Goal: Transaction & Acquisition: Purchase product/service

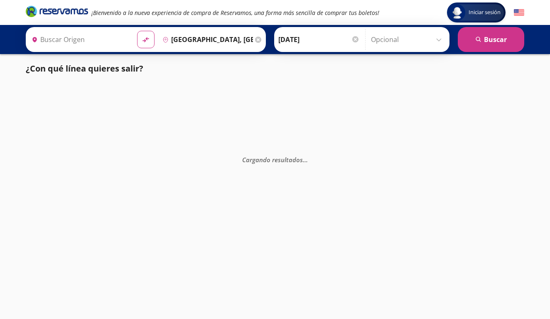
type input "Central Zapopan, [GEOGRAPHIC_DATA]"
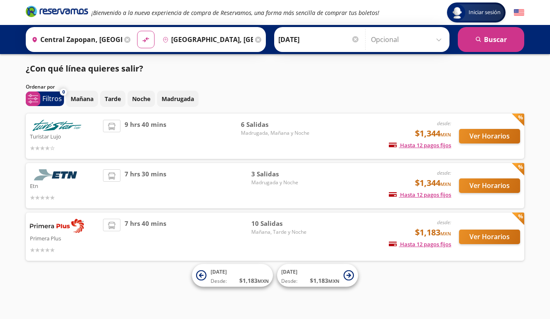
click at [280, 185] on span "Madrugada y Noche" at bounding box center [280, 182] width 58 height 7
click at [520, 167] on icon at bounding box center [518, 169] width 12 height 12
click at [320, 184] on div "desde: $1,344 MXN Hasta 12 pagos fijos Pagos fijos en compras mayores a $30 MXN…" at bounding box center [383, 185] width 138 height 33
click at [117, 171] on li at bounding box center [111, 176] width 17 height 12
click at [457, 189] on div "Ver Horarios" at bounding box center [485, 185] width 69 height 33
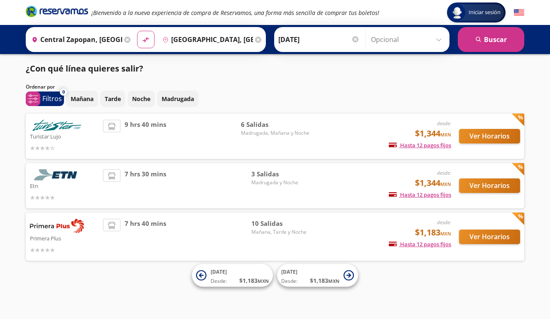
click at [477, 183] on button "Ver Horarios" at bounding box center [489, 185] width 61 height 15
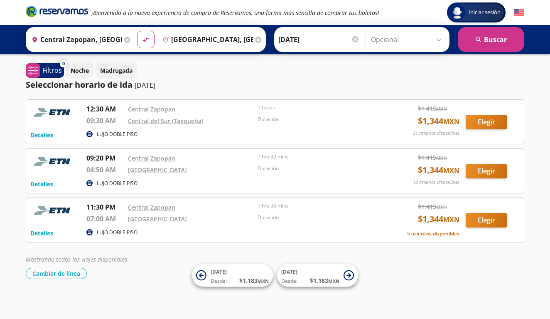
click at [494, 121] on button "Elegir" at bounding box center [487, 122] width 42 height 15
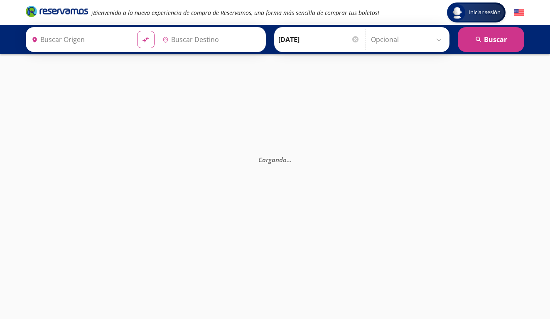
type input "Central Zapopan, [GEOGRAPHIC_DATA]"
type input "[GEOGRAPHIC_DATA], [GEOGRAPHIC_DATA]"
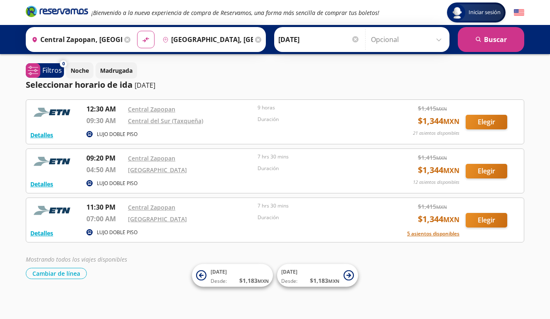
click at [237, 121] on div "Central del Sur (Taxqueña)" at bounding box center [191, 121] width 126 height 10
click at [45, 140] on div "Detalles LUJO DOBLE PISO 12:30 AM Central Zapopan 09:30 AM Central del Sur (Tax…" at bounding box center [275, 121] width 499 height 45
click at [45, 136] on button "Detalles" at bounding box center [41, 135] width 23 height 9
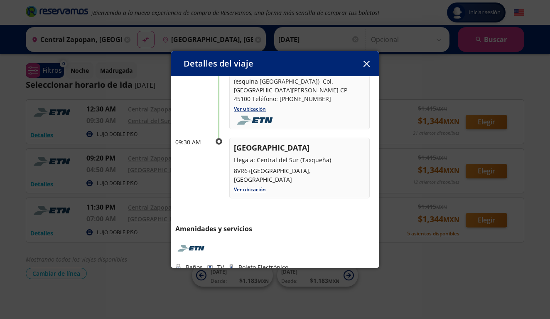
scroll to position [84, 0]
click at [368, 62] on icon "button" at bounding box center [367, 64] width 6 height 6
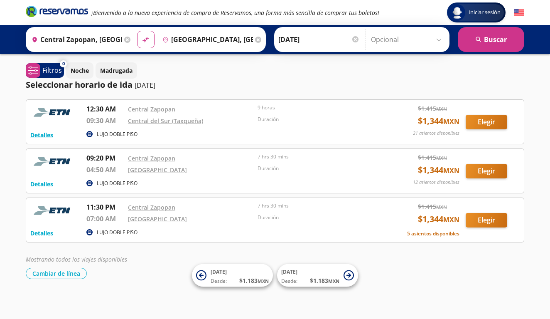
click at [488, 120] on button "Elegir" at bounding box center [487, 122] width 42 height 15
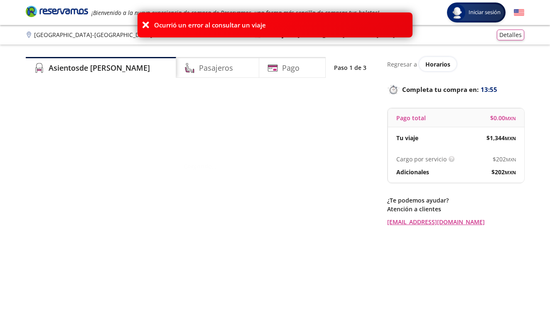
click at [346, 145] on div "Cargando . . ." at bounding box center [200, 166] width 349 height 160
click at [229, 62] on div "Pasajeros" at bounding box center [217, 67] width 83 height 21
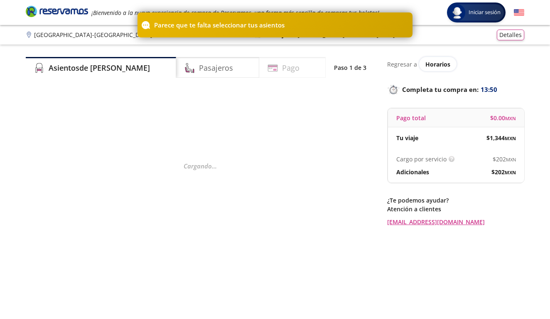
click at [286, 66] on div "Pago" at bounding box center [292, 67] width 66 height 21
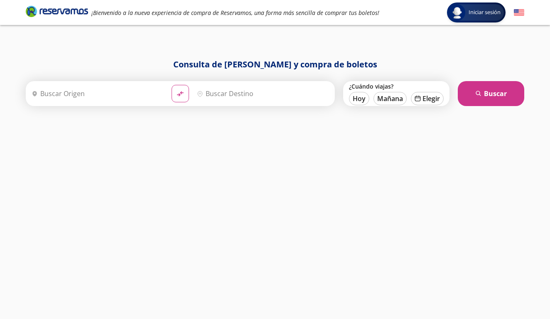
click at [131, 89] on input "Origen" at bounding box center [96, 93] width 137 height 21
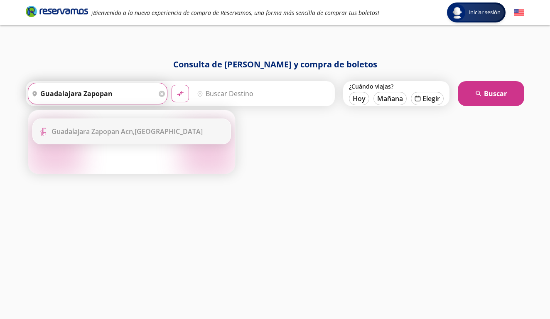
click at [180, 94] on button "material-symbols:compare-arrows-rounded" at bounding box center [180, 93] width 17 height 17
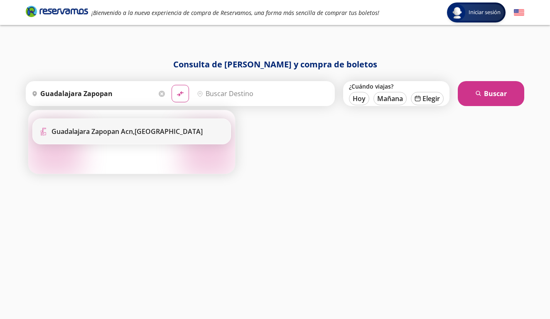
click at [113, 123] on li "Terminal Icon" at bounding box center [132, 131] width 198 height 25
type input "Guadalajara Zapopan Acn, Jalisco"
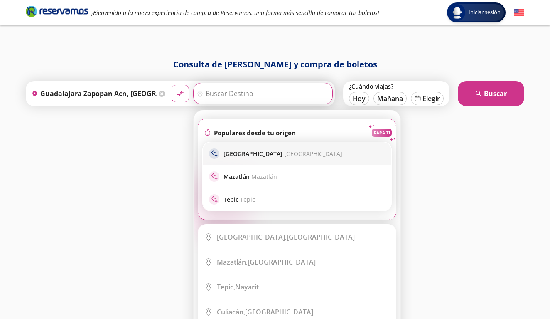
click at [251, 150] on p "Ciudad de México Ciudad de México" at bounding box center [283, 154] width 119 height 8
type input "[GEOGRAPHIC_DATA], [GEOGRAPHIC_DATA]"
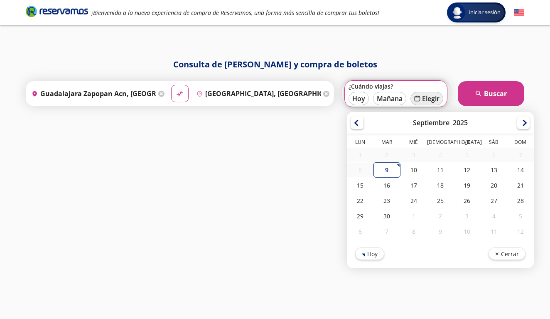
click at [426, 102] on button "calendar Elegir" at bounding box center [427, 98] width 33 height 13
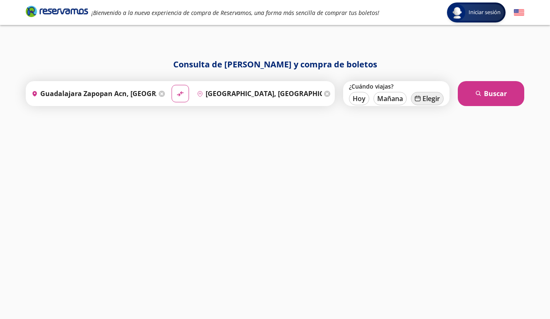
click at [426, 102] on button "calendar Elegir" at bounding box center [427, 98] width 33 height 13
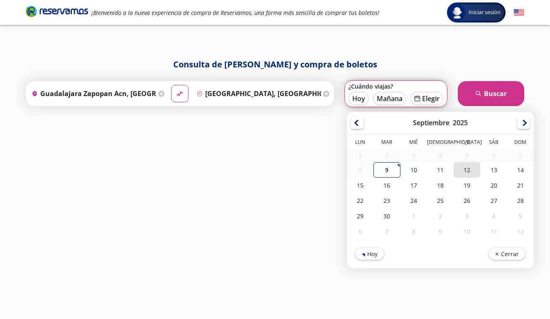
click at [466, 170] on div "12" at bounding box center [467, 169] width 27 height 15
type input "[DATE]"
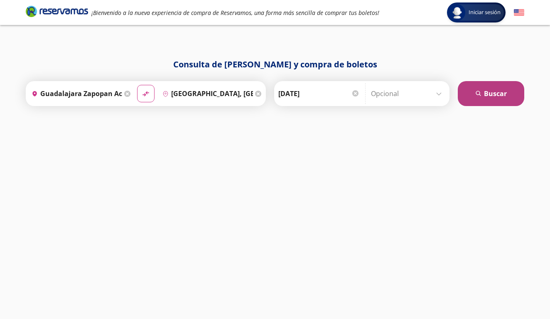
click at [474, 92] on button "search Buscar" at bounding box center [491, 93] width 66 height 25
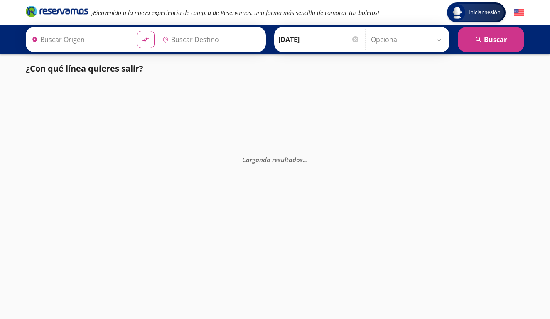
type input "[GEOGRAPHIC_DATA], [GEOGRAPHIC_DATA]"
type input "Guadalajara Zapopan Acn, Jalisco"
type input "Central Zapopan, [GEOGRAPHIC_DATA]"
type input "[GEOGRAPHIC_DATA], [GEOGRAPHIC_DATA]"
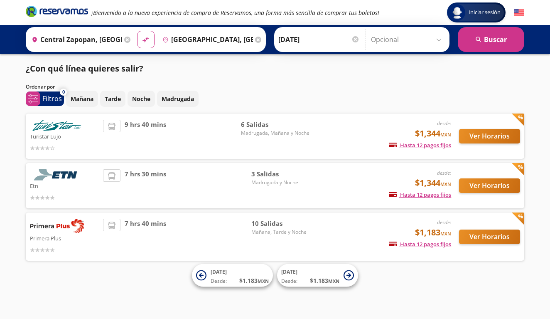
click at [508, 183] on button "Ver Horarios" at bounding box center [489, 185] width 61 height 15
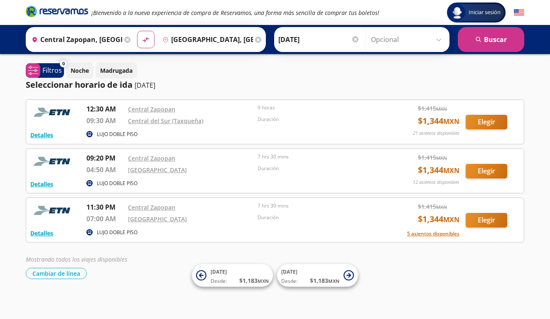
click at [484, 127] on button "Elegir" at bounding box center [487, 122] width 42 height 15
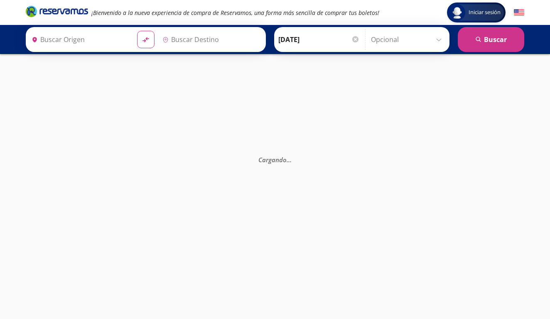
type input "[GEOGRAPHIC_DATA], [GEOGRAPHIC_DATA]"
type input "Central Zapopan, [GEOGRAPHIC_DATA]"
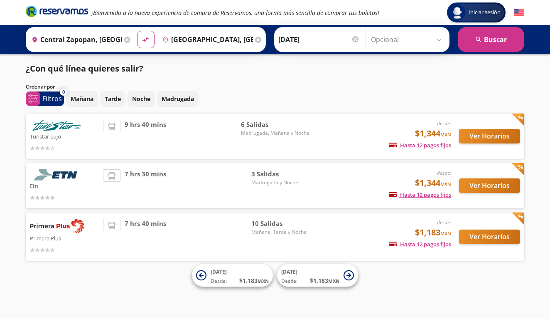
click at [477, 138] on button "Ver Horarios" at bounding box center [489, 136] width 61 height 15
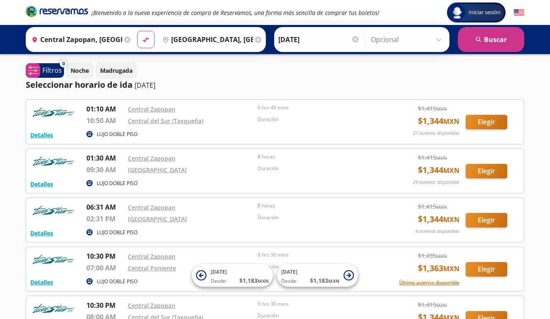
click at [493, 122] on button "Elegir" at bounding box center [487, 122] width 42 height 15
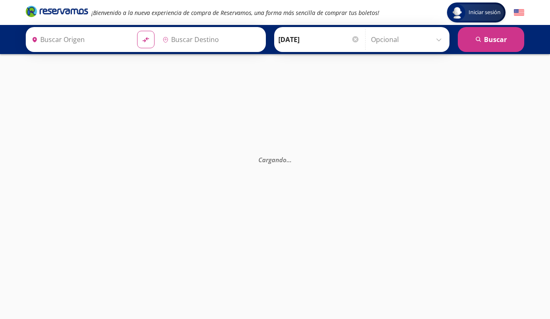
type input "Central Zapopan, [GEOGRAPHIC_DATA]"
type input "[GEOGRAPHIC_DATA], [GEOGRAPHIC_DATA]"
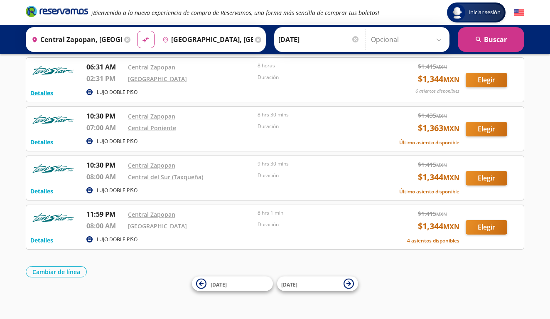
scroll to position [165, 0]
click at [481, 179] on button "Elegir" at bounding box center [487, 178] width 42 height 15
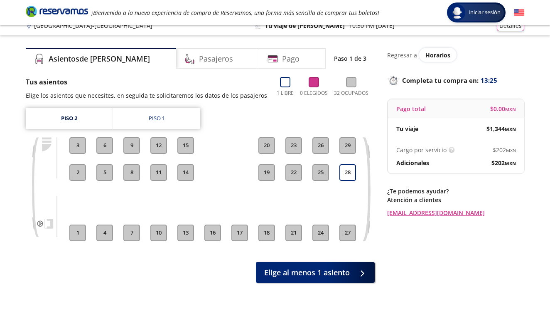
scroll to position [13, 0]
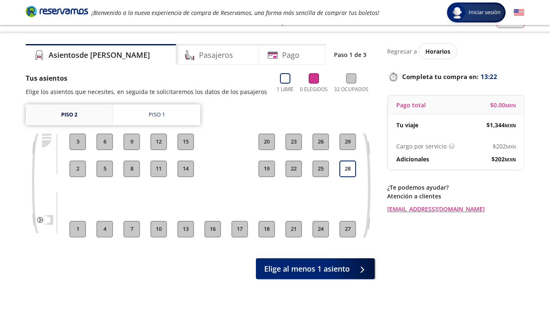
click at [91, 115] on link "Piso 2" at bounding box center [69, 114] width 87 height 21
click at [174, 121] on link "Piso 1" at bounding box center [156, 114] width 87 height 21
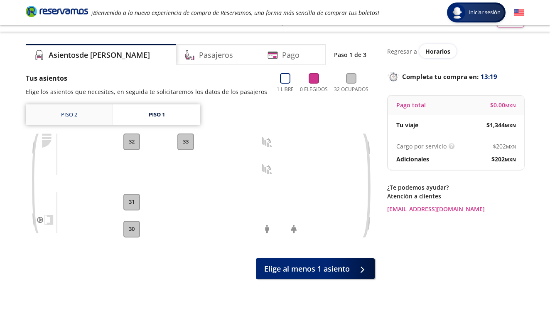
click at [78, 115] on link "Piso 2" at bounding box center [69, 114] width 87 height 21
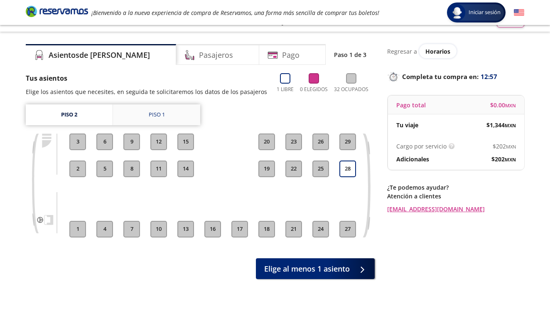
click at [156, 110] on link "Piso 1" at bounding box center [156, 114] width 87 height 21
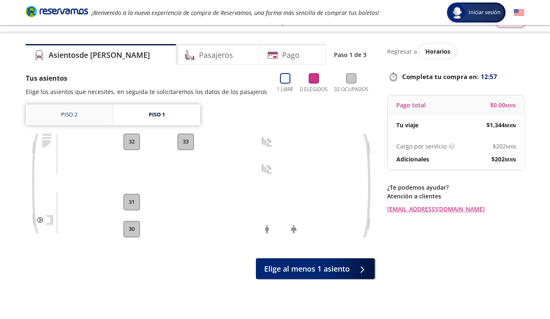
click at [86, 112] on link "Piso 2" at bounding box center [69, 114] width 87 height 21
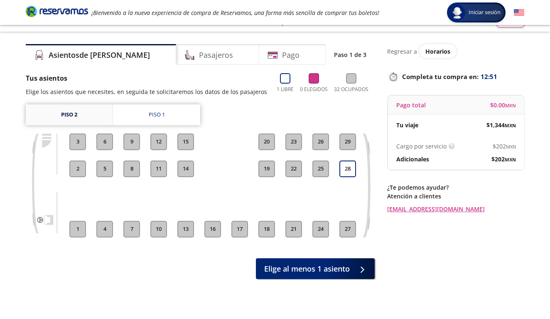
click at [96, 119] on link "Piso 2" at bounding box center [69, 114] width 87 height 21
click at [142, 117] on link "Piso 1" at bounding box center [156, 114] width 87 height 21
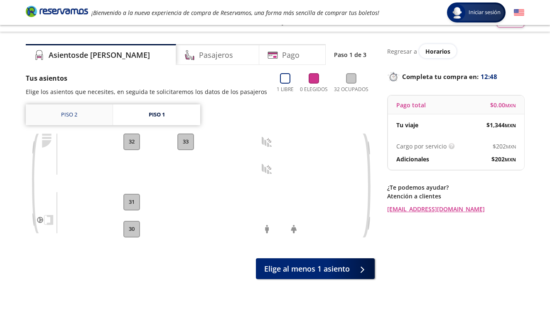
click at [81, 118] on link "Piso 2" at bounding box center [69, 114] width 87 height 21
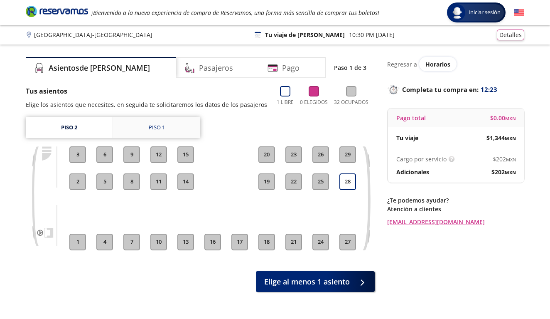
click at [153, 126] on div "Piso 1" at bounding box center [157, 127] width 16 height 8
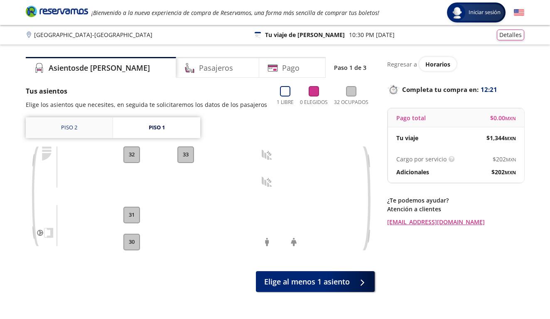
click at [101, 128] on link "Piso 2" at bounding box center [69, 127] width 87 height 21
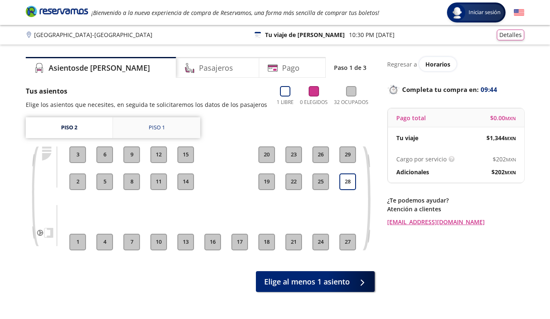
click at [165, 132] on link "Piso 1" at bounding box center [156, 127] width 87 height 21
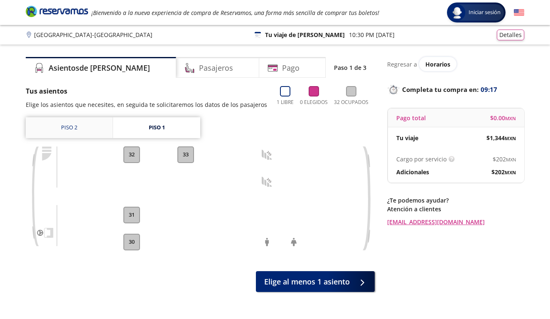
click at [68, 133] on link "Piso 2" at bounding box center [69, 127] width 87 height 21
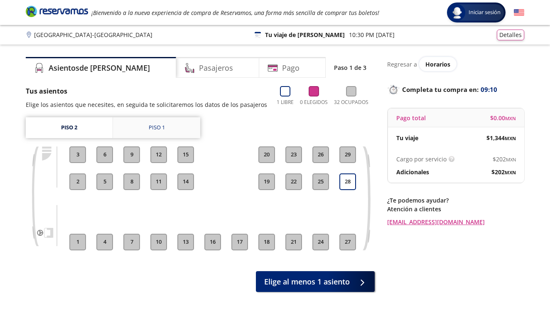
click at [167, 119] on link "Piso 1" at bounding box center [156, 127] width 87 height 21
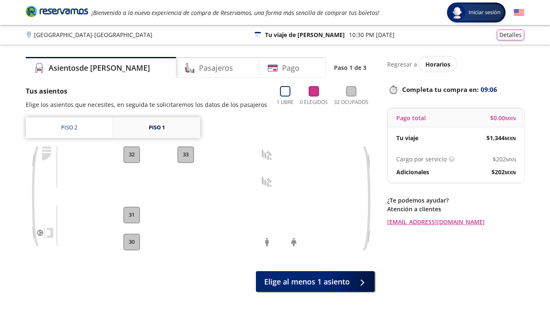
click at [169, 126] on link "Piso 1" at bounding box center [156, 127] width 87 height 21
click at [57, 119] on link "Piso 2" at bounding box center [69, 127] width 87 height 21
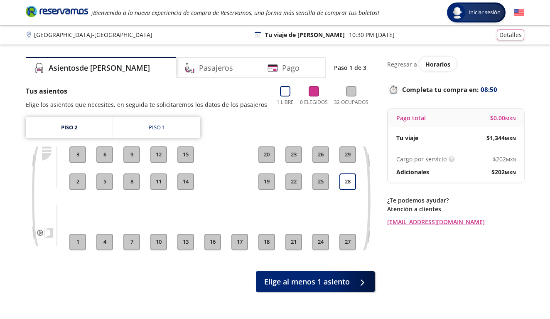
click at [187, 176] on button "14" at bounding box center [185, 181] width 17 height 17
click at [187, 182] on button "14" at bounding box center [185, 181] width 17 height 17
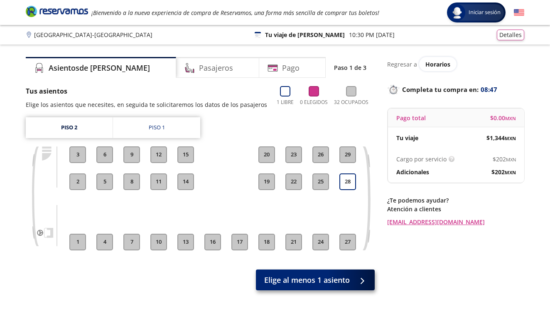
click at [298, 274] on span "Elige al menos 1 asiento" at bounding box center [307, 279] width 86 height 11
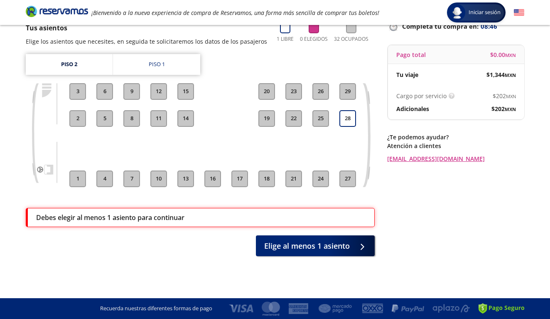
click at [188, 116] on button "14" at bounding box center [185, 118] width 17 height 17
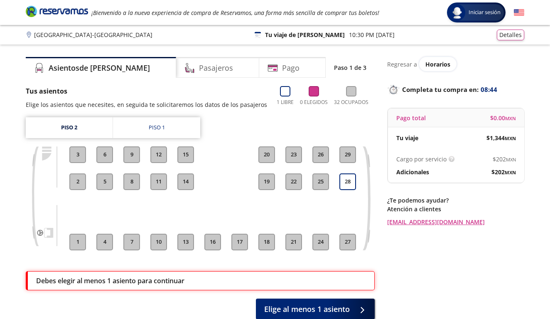
scroll to position [0, 0]
click at [172, 125] on link "Piso 1" at bounding box center [156, 127] width 87 height 21
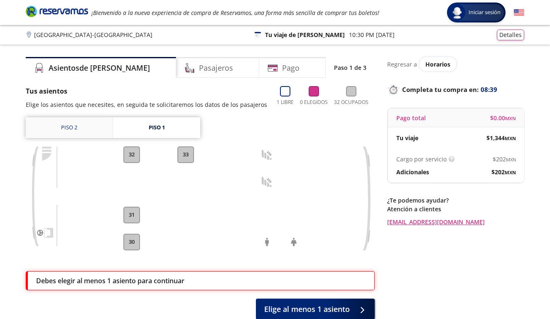
click at [75, 121] on link "Piso 2" at bounding box center [69, 127] width 87 height 21
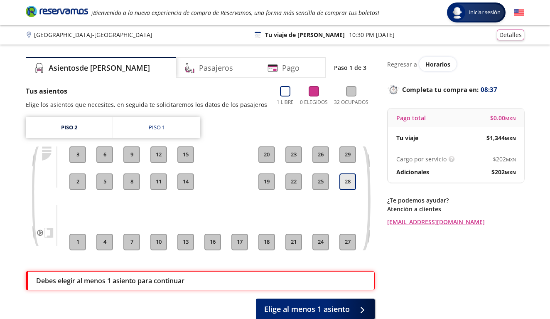
click at [351, 180] on button "28" at bounding box center [348, 181] width 17 height 17
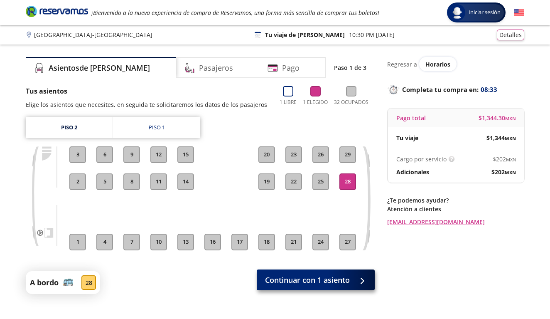
click at [332, 281] on span "Continuar con 1 asiento" at bounding box center [307, 279] width 85 height 11
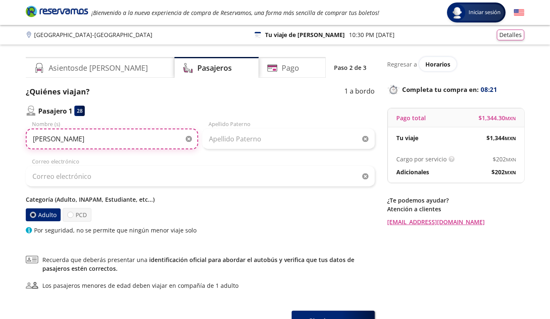
type input "Alejandro"
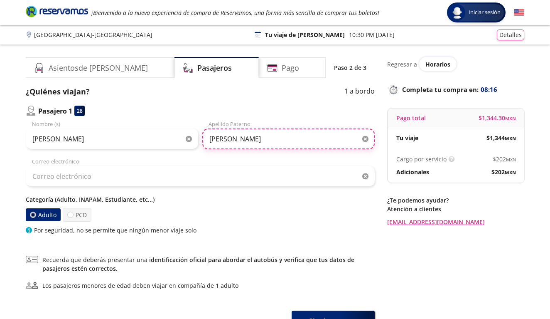
click at [218, 138] on input "Dela cruz" at bounding box center [288, 138] width 172 height 21
click at [257, 136] on input "De la cruz" at bounding box center [288, 138] width 172 height 21
click at [246, 138] on input "De la cruz gonzalez" at bounding box center [288, 138] width 172 height 21
click at [231, 139] on input "De la cruz Gonzalez" at bounding box center [288, 138] width 172 height 21
type input "De la Cruz Gonzalez"
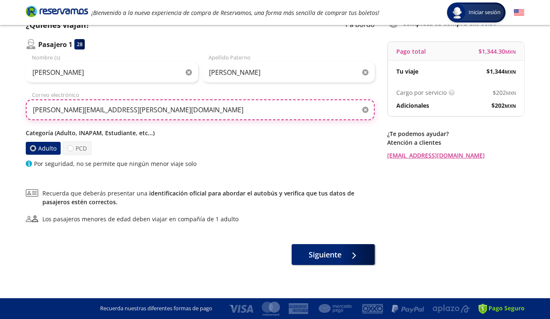
scroll to position [66, 0]
type input "regina.hidalgo.lezamaa@gmail.com"
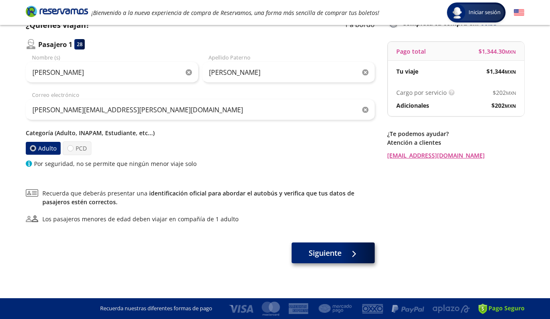
click at [317, 254] on span "Siguiente" at bounding box center [325, 252] width 33 height 11
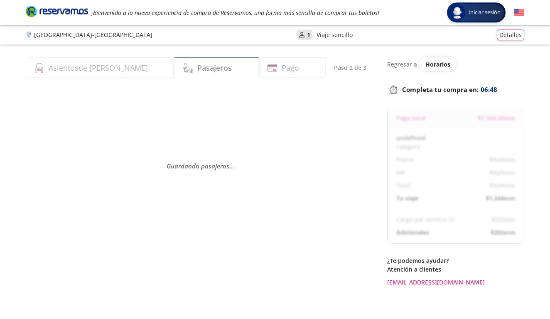
select select "MX"
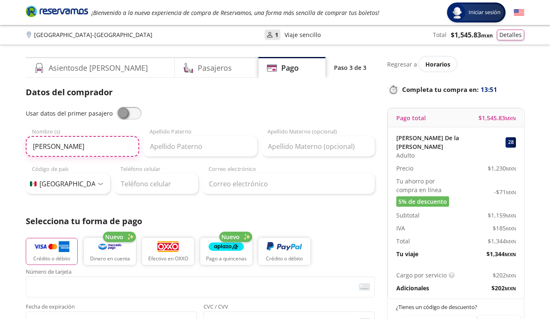
type input "Regina"
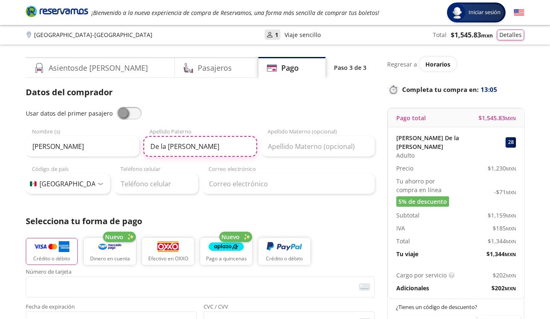
click at [171, 146] on input "De la cruz" at bounding box center [199, 146] width 113 height 21
type input "De la Cruz"
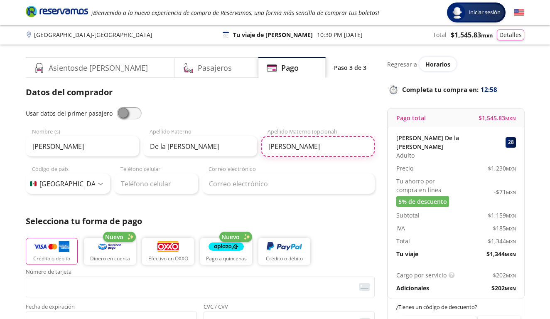
type input "Gonzalez"
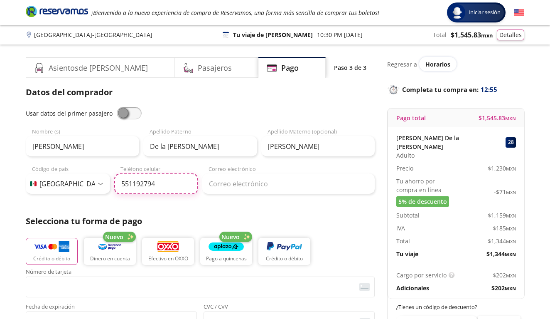
type input "55 1192 7940"
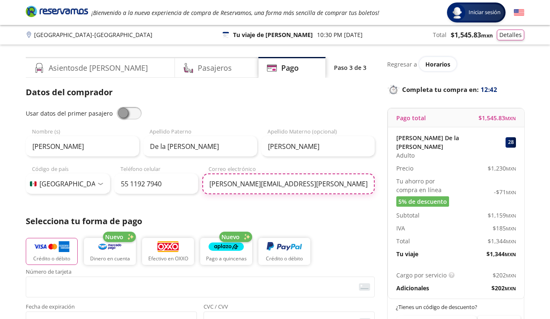
type input "regina.hidalgo.lezamaa@gmail.com"
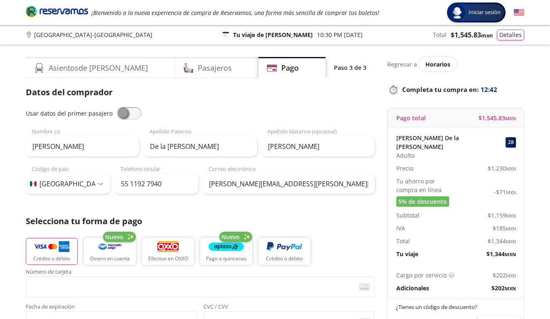
click at [327, 219] on p "Selecciona tu forma de pago" at bounding box center [200, 221] width 349 height 12
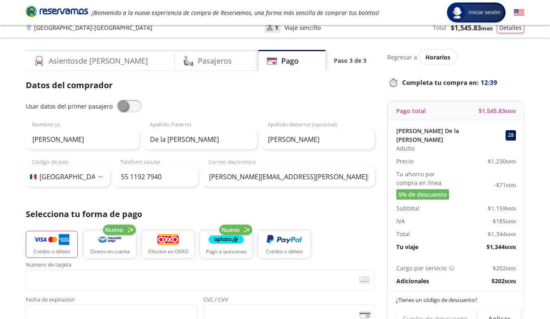
scroll to position [8, 0]
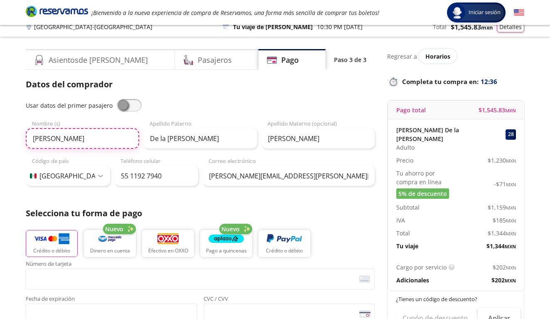
click at [95, 148] on input "Regina" at bounding box center [82, 138] width 113 height 21
type input "R"
type input "Regina"
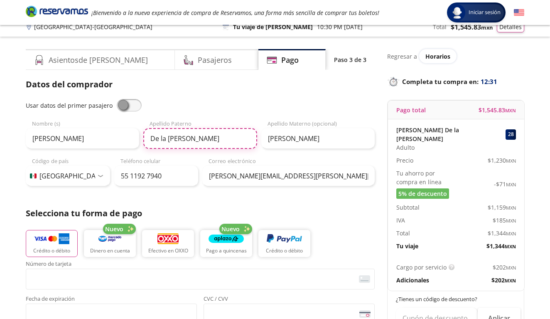
click at [191, 140] on input "De la Cruz" at bounding box center [199, 138] width 113 height 21
type input "D"
type input "Hidalgo"
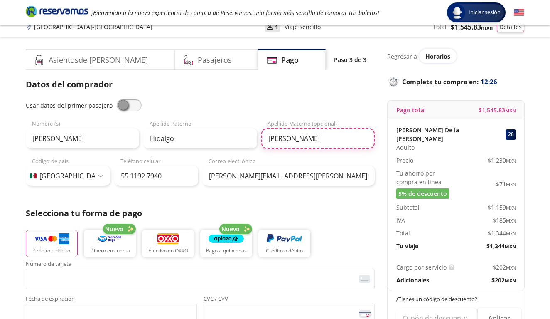
click at [328, 135] on input "Gonzalez" at bounding box center [317, 138] width 113 height 21
type input "G"
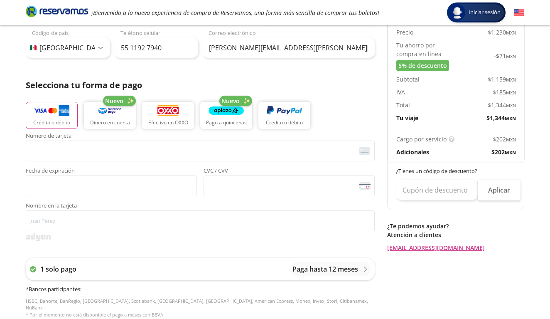
scroll to position [138, 0]
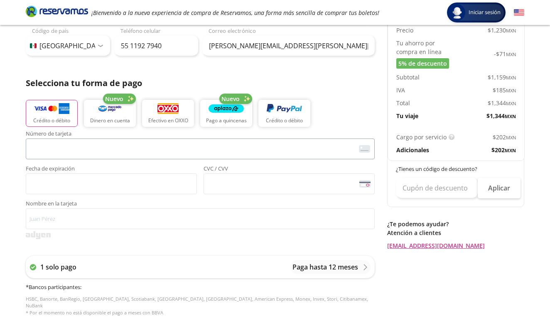
type input "Lezama"
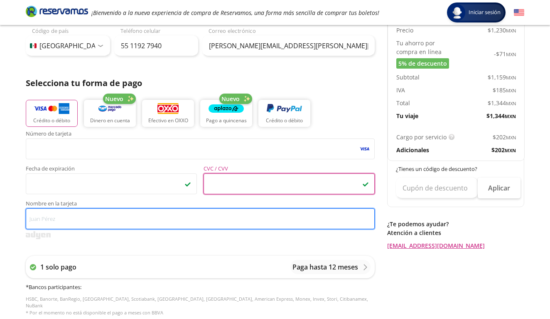
click at [184, 212] on input "Nombre en la tarjeta" at bounding box center [200, 218] width 349 height 21
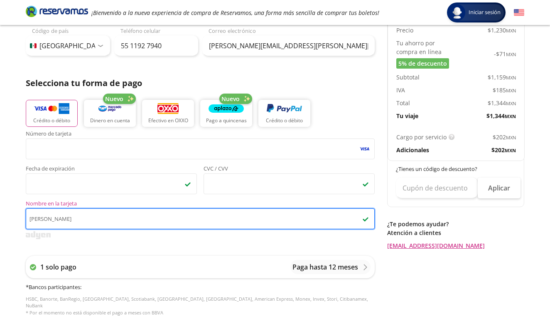
type input "Regina Hidalgo Lezama"
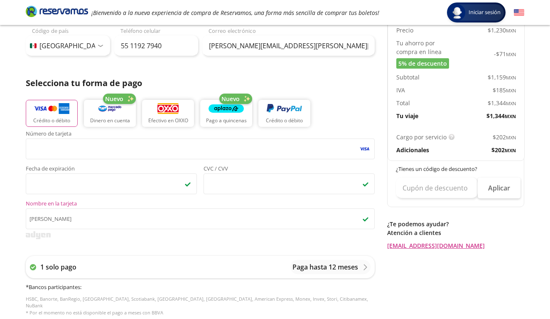
click at [245, 248] on div "1 solo pago Paga hasta 12 meses * Bancos participantes : HSBC, Banorte, BanRegi…" at bounding box center [200, 285] width 349 height 77
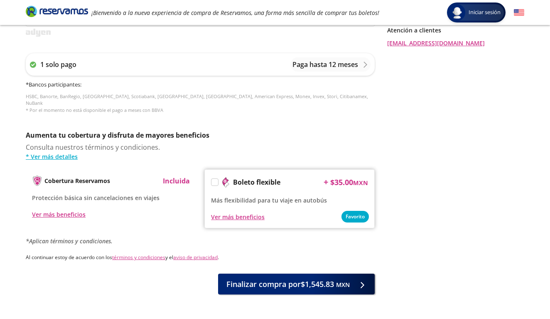
scroll to position [342, 0]
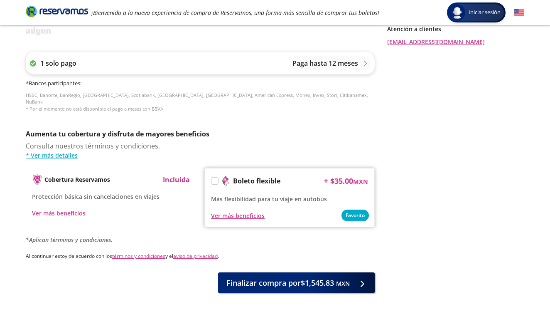
click at [254, 73] on div "1 solo pago Paga hasta 12 meses" at bounding box center [200, 63] width 349 height 22
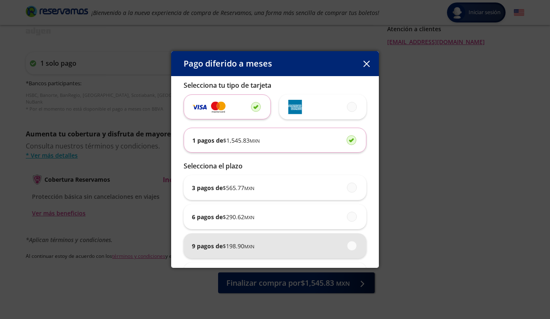
click at [277, 244] on div "9 pagos de $ 198.90 MXN" at bounding box center [275, 245] width 166 height 25
click at [347, 244] on input "9 pagos de $ 198.90 MXN" at bounding box center [349, 245] width 5 height 5
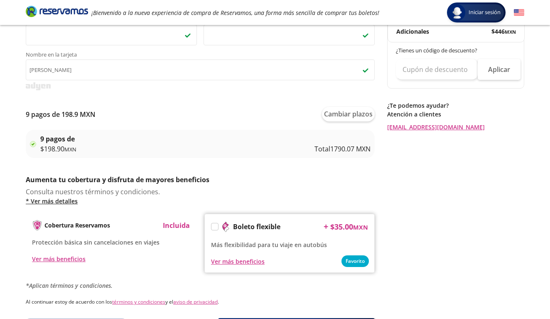
scroll to position [280, 0]
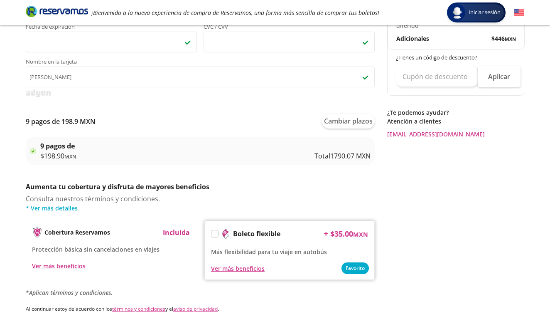
click at [292, 149] on div "9 pagos de $ 198.90 MXN Total 1790.07 MXN" at bounding box center [205, 151] width 330 height 20
click at [303, 155] on div "9 pagos de $ 198.90 MXN Total 1790.07 MXN" at bounding box center [205, 151] width 330 height 20
click at [362, 152] on p "Total 1790.07 MXN" at bounding box center [343, 156] width 56 height 10
click at [349, 119] on button "Cambiar plazos" at bounding box center [348, 121] width 53 height 15
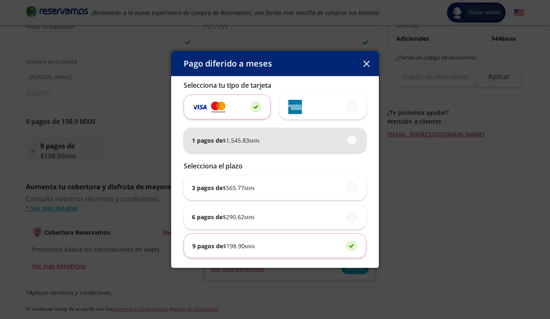
click at [304, 138] on div "1 pagos de $ 1,545.83 MXN" at bounding box center [275, 140] width 166 height 25
click at [347, 138] on input "1 pagos de $ 1,545.83 MXN" at bounding box center [349, 139] width 5 height 5
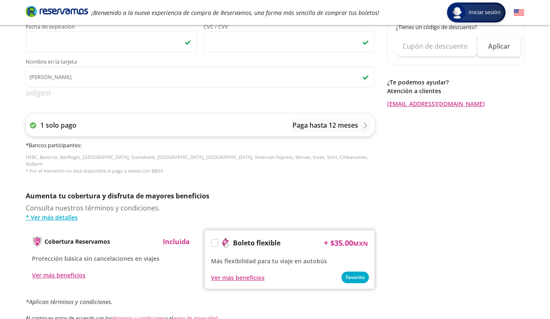
click at [345, 121] on p "Paga hasta 12 meses" at bounding box center [326, 125] width 66 height 10
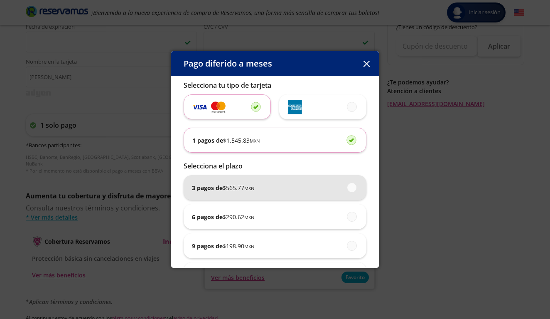
click at [309, 183] on div "3 pagos de $ 565.77 MXN" at bounding box center [275, 187] width 166 height 25
click at [347, 185] on input "3 pagos de $ 565.77 MXN" at bounding box center [349, 187] width 5 height 5
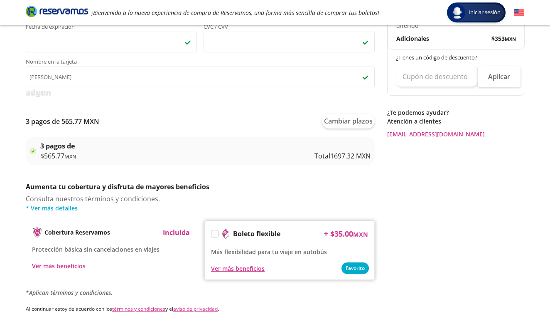
click at [335, 157] on p "Total 1697.32 MXN" at bounding box center [343, 156] width 56 height 10
click at [361, 157] on p "Total 1697.32 MXN" at bounding box center [343, 156] width 56 height 10
click at [347, 122] on button "Cambiar plazos" at bounding box center [348, 121] width 53 height 15
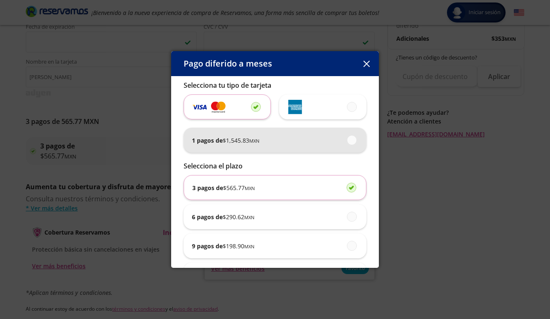
click at [329, 133] on div "1 pagos de $ 1,545.83 MXN" at bounding box center [275, 140] width 166 height 25
click at [347, 137] on input "1 pagos de $ 1,545.83 MXN" at bounding box center [349, 139] width 5 height 5
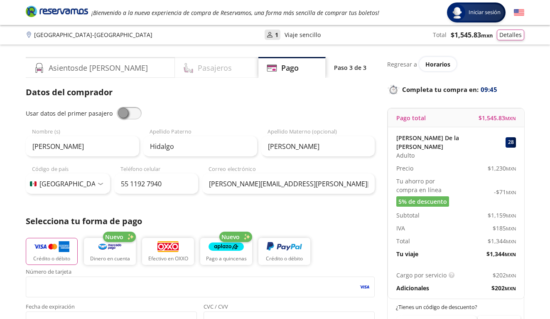
scroll to position [0, 0]
click at [216, 70] on div "Pasajeros" at bounding box center [217, 67] width 84 height 21
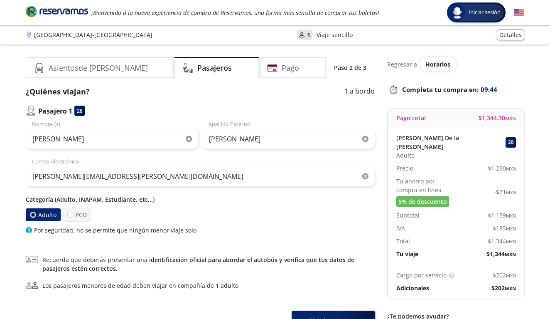
scroll to position [27, 0]
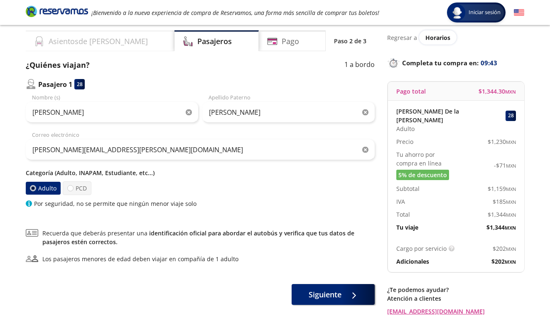
click at [108, 42] on div "Asientos de Ida" at bounding box center [100, 40] width 149 height 21
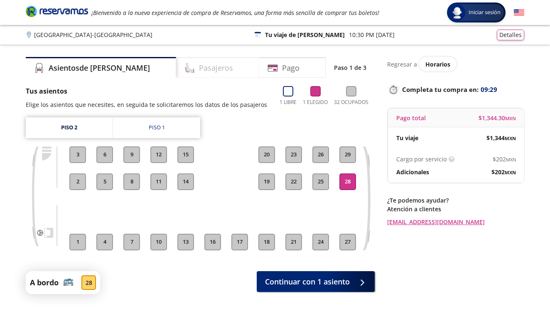
click at [202, 66] on h4 "Pasajeros" at bounding box center [216, 67] width 34 height 11
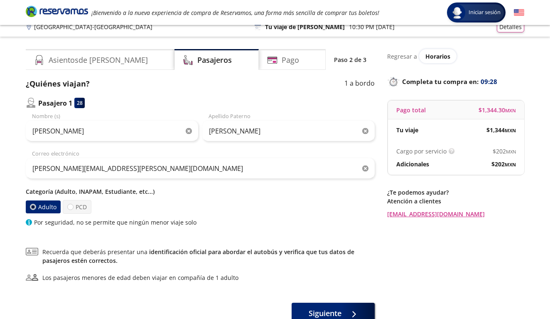
scroll to position [10, 0]
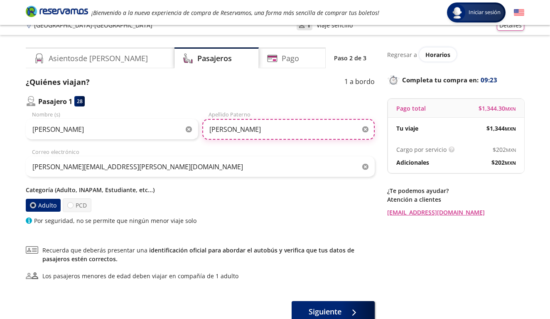
drag, startPoint x: 280, startPoint y: 132, endPoint x: 243, endPoint y: 131, distance: 37.0
type input "De la Cruz"
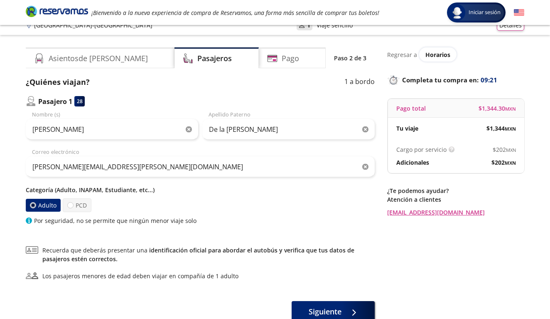
click at [262, 201] on div "Adulto PCD" at bounding box center [200, 205] width 349 height 14
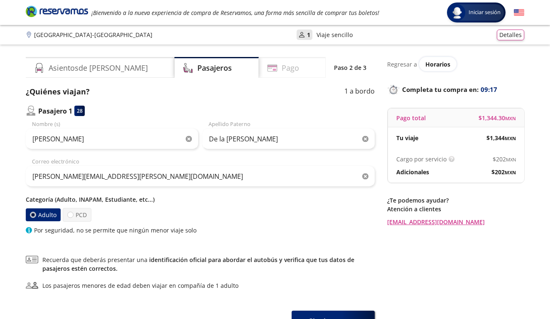
scroll to position [0, 0]
click at [287, 67] on div "Pago" at bounding box center [292, 67] width 67 height 21
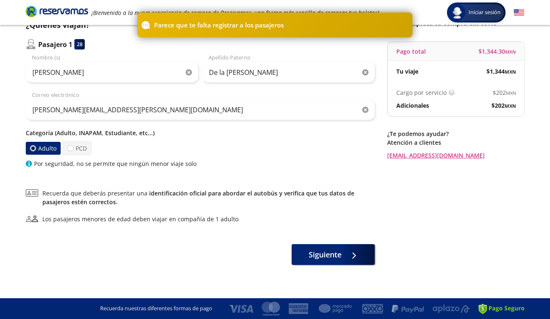
scroll to position [66, 0]
click at [313, 252] on span "Siguiente" at bounding box center [325, 252] width 33 height 11
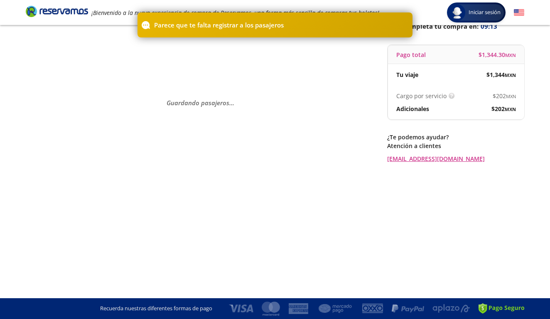
scroll to position [0, 0]
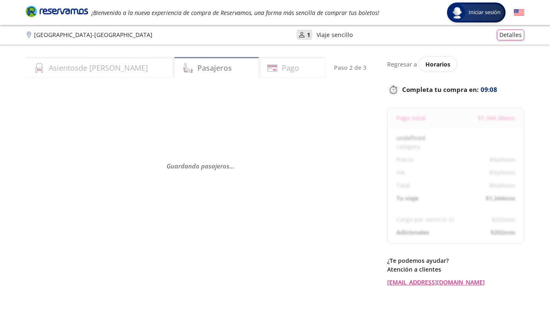
select select "MX"
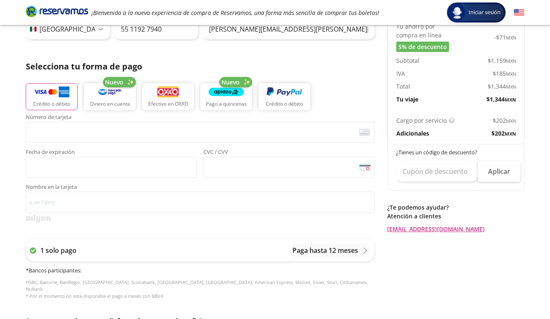
scroll to position [155, 0]
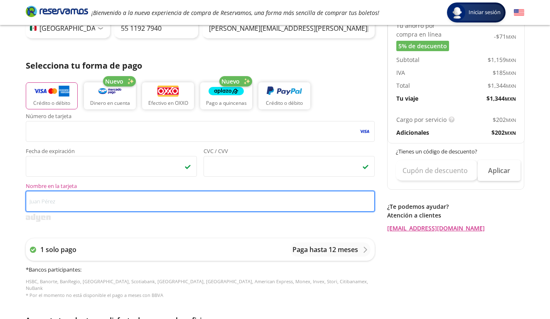
click at [151, 202] on input "Nombre en la tarjeta" at bounding box center [200, 201] width 349 height 21
type input "Regina Hidalgo Lezama"
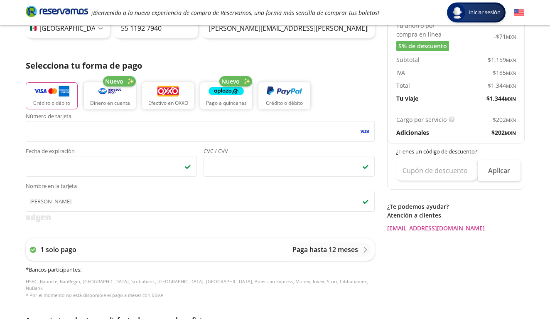
click at [176, 232] on div "1 solo pago Paga hasta 12 meses * Bancos participantes : HSBC, Banorte, BanRegi…" at bounding box center [200, 268] width 349 height 77
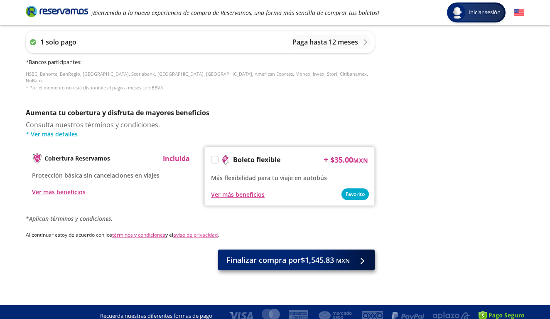
scroll to position [362, 0]
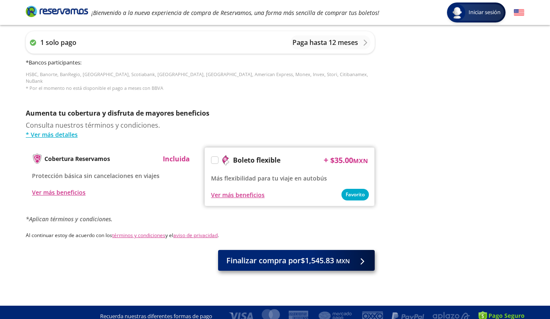
click at [247, 255] on span "Finalizar compra por $1,545.83 MXN" at bounding box center [288, 260] width 123 height 11
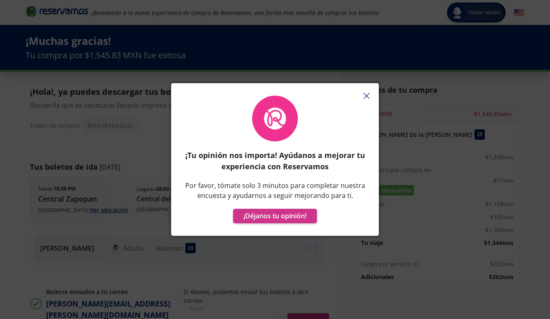
click at [369, 96] on icon "button" at bounding box center [367, 96] width 6 height 6
